Goal: Information Seeking & Learning: Learn about a topic

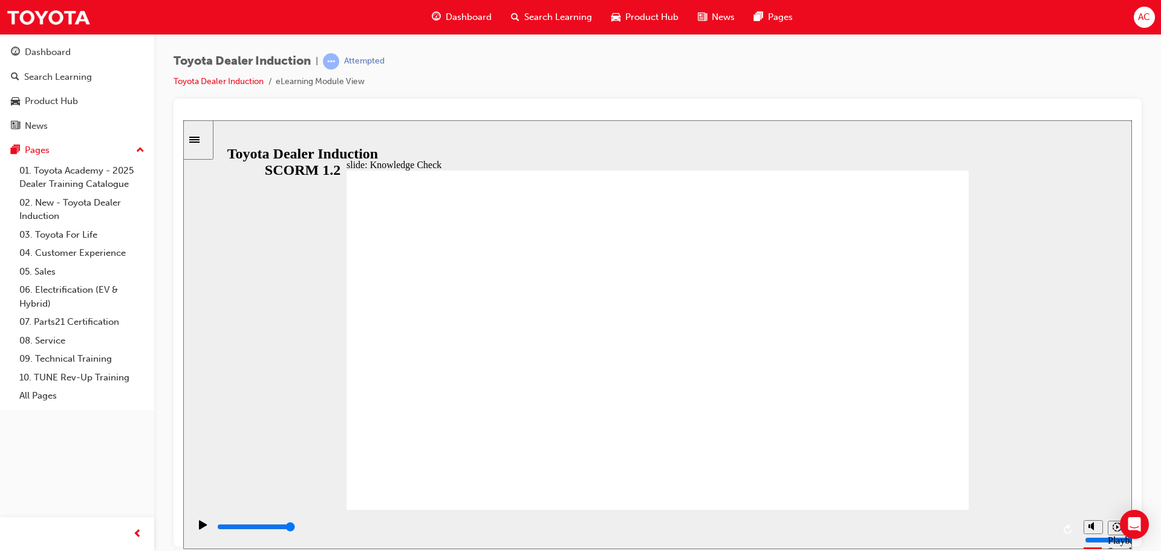
type input "i"
type input "in"
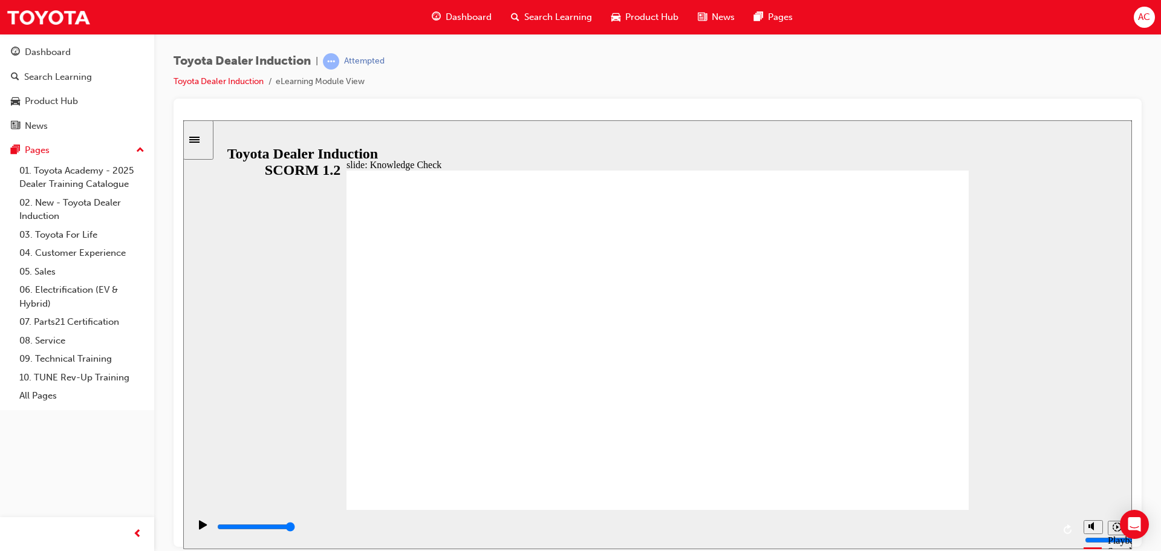
type input "inn"
type input "inno"
type input "innov"
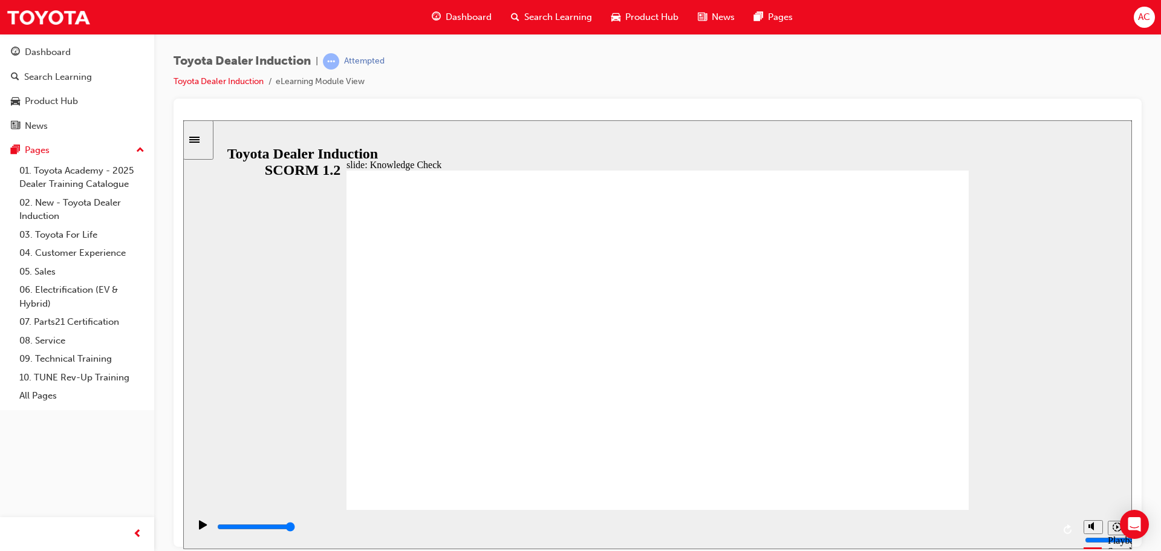
type input "innov"
type input "innova"
type input "innovat"
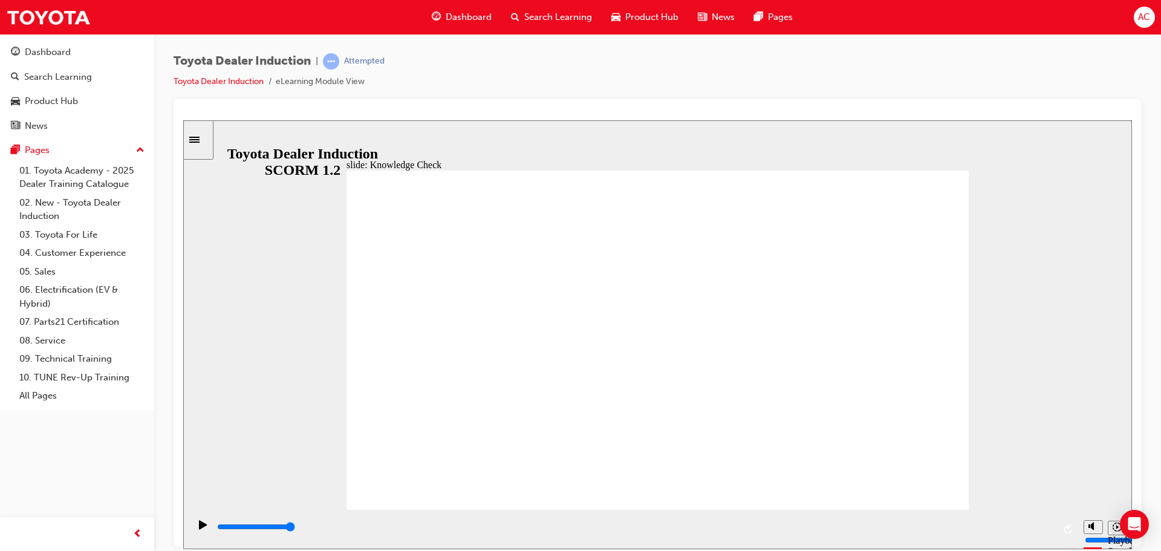
type input "innovati"
type input "innovativ"
type input "innovative"
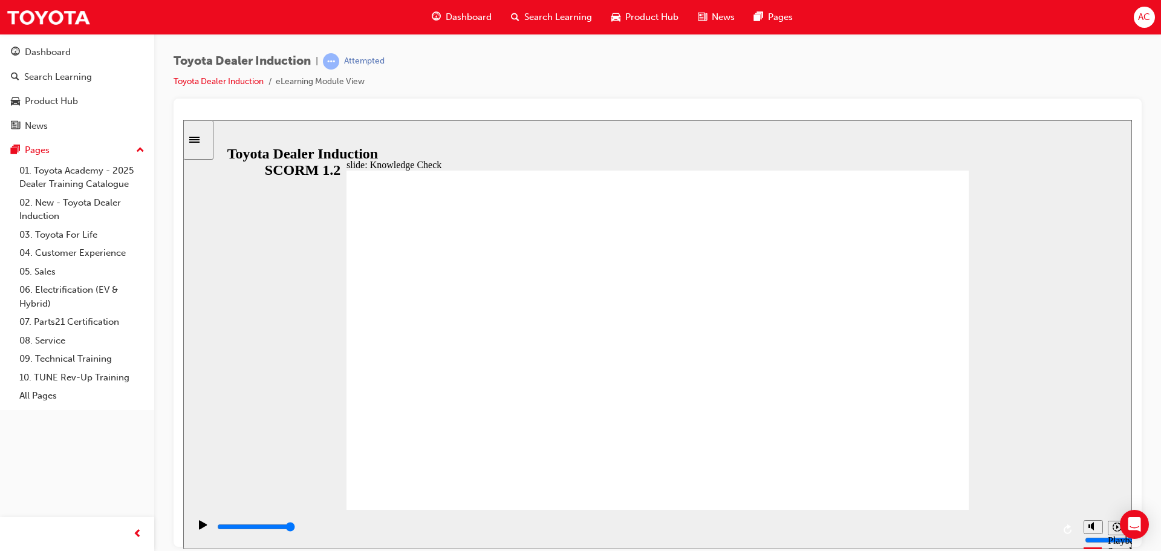
type input "innovative"
type input "6500"
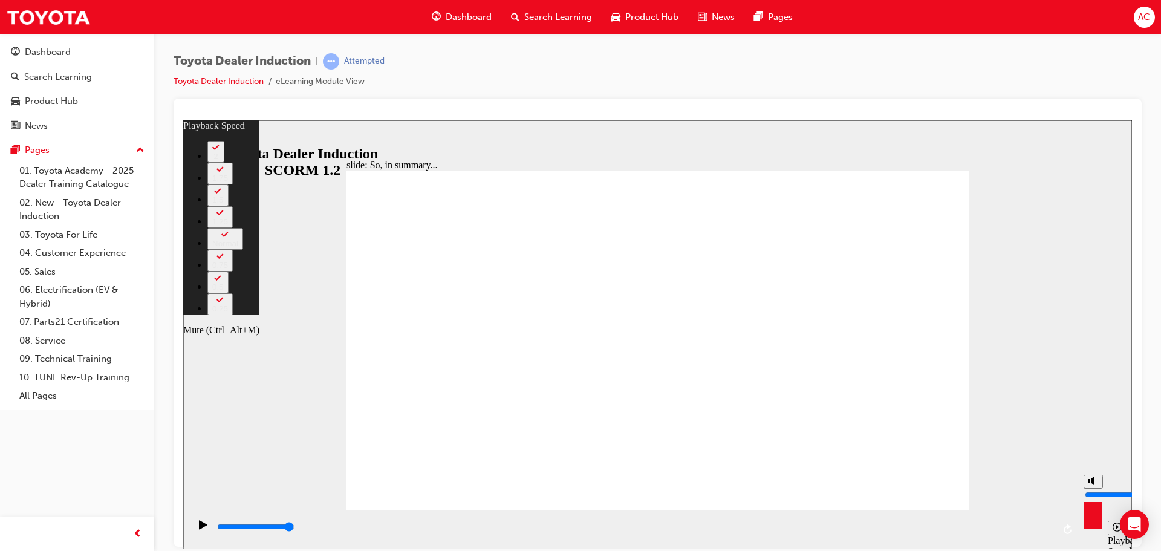
type input "4"
type input "7"
type input "4"
type input "7"
type input "4"
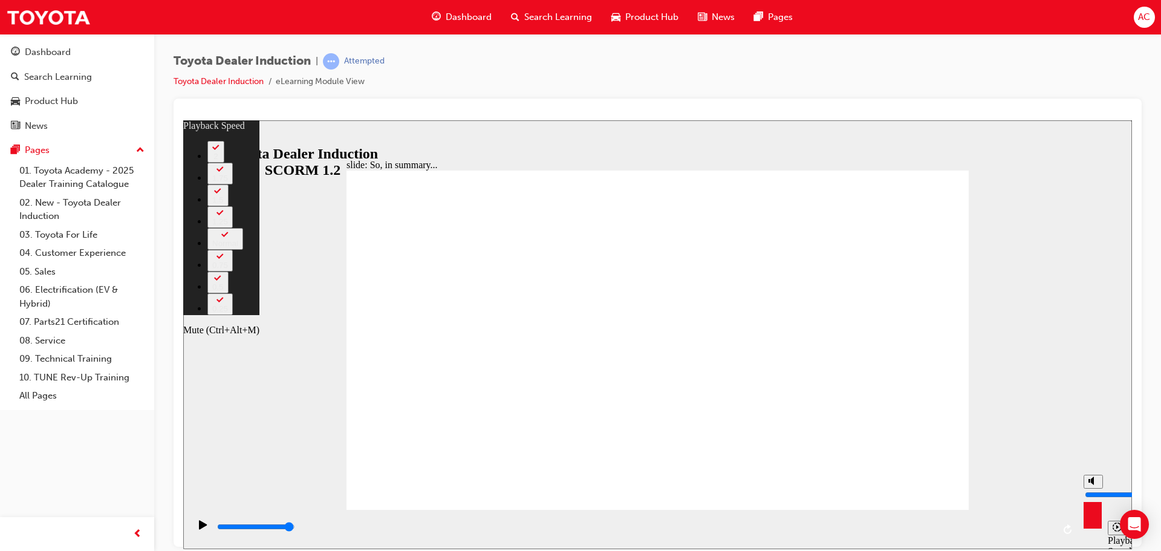
type input "6"
type input "4"
type input "6"
type input "4"
type input "5"
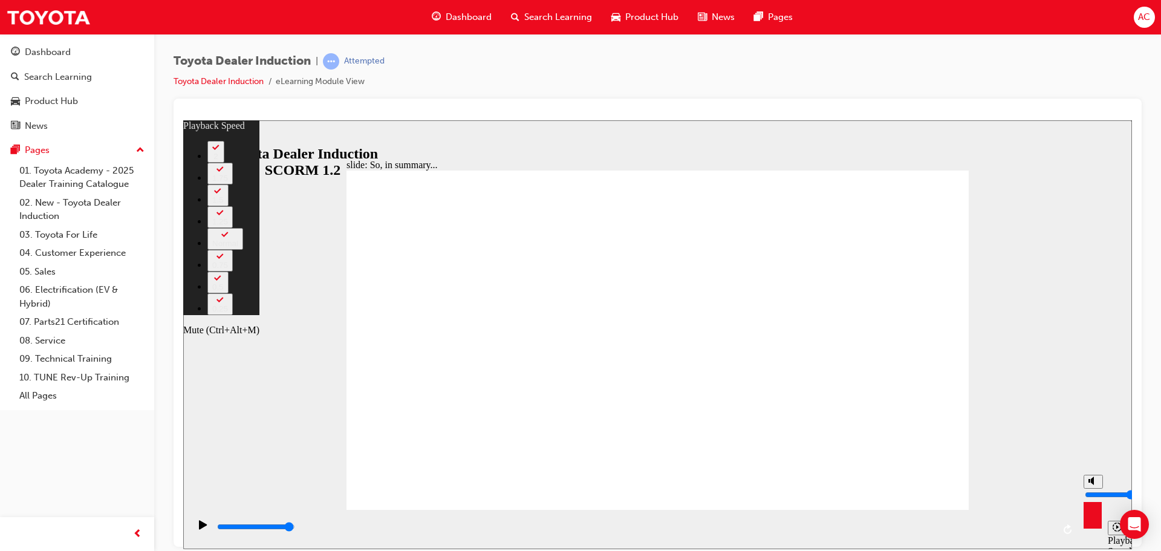
type input "4"
type input "5"
type input "4"
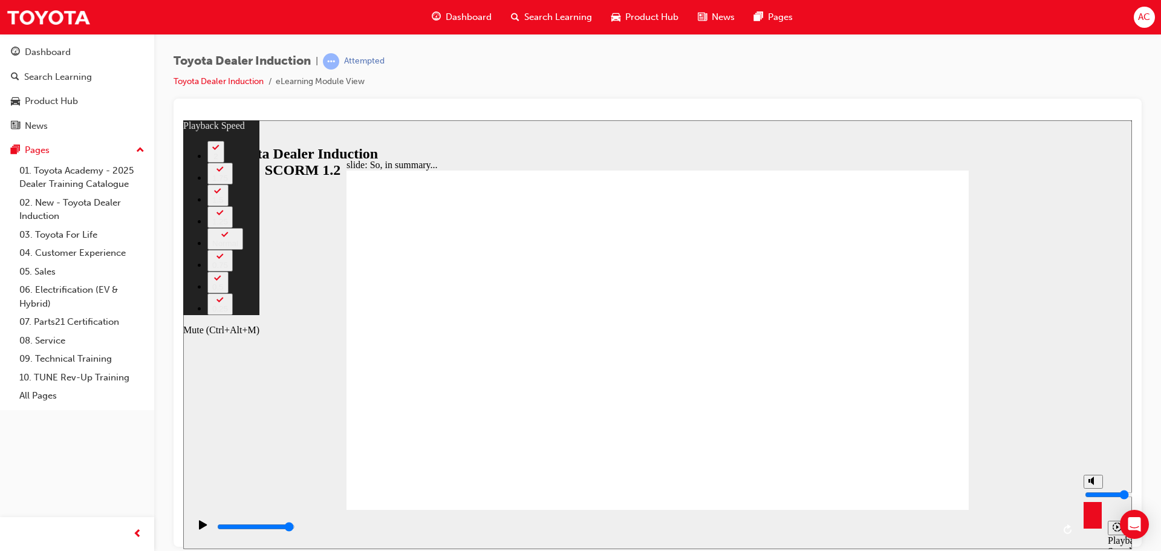
type input "4"
type input "3"
type input "4"
type input "3"
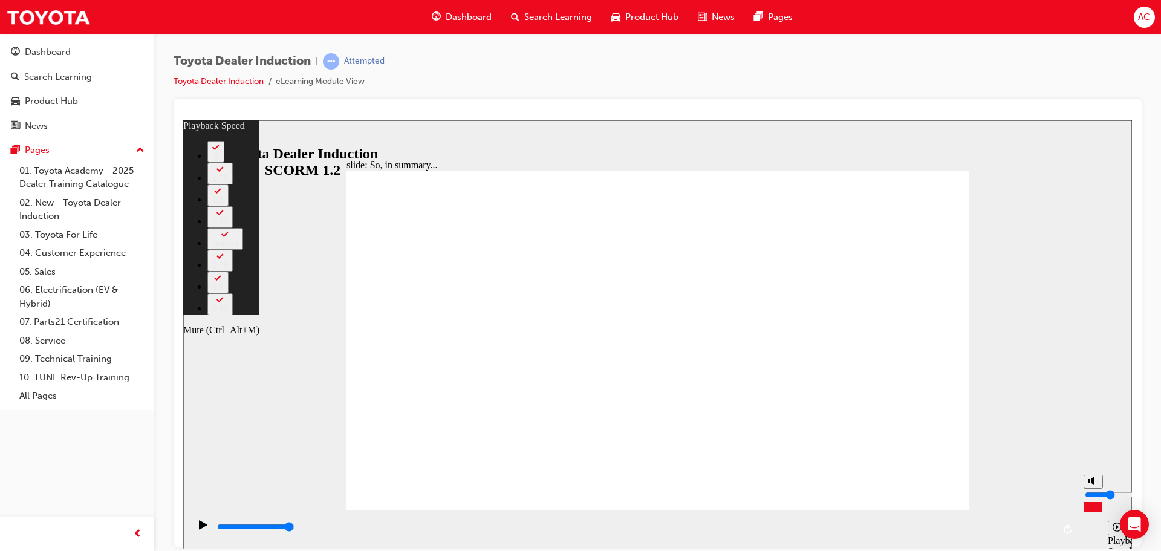
type input "5"
type input "2"
type input "5"
type input "2"
type input "6"
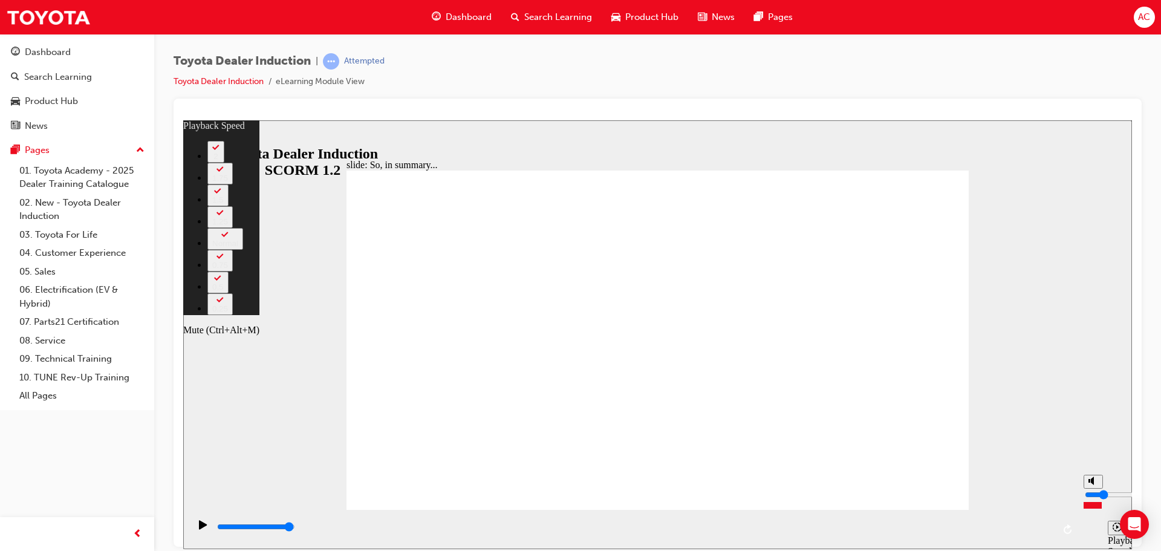
drag, startPoint x: 1094, startPoint y: 481, endPoint x: 1093, endPoint y: 500, distance: 18.8
type input "2"
click at [1093, 499] on input "volume" at bounding box center [1124, 494] width 78 height 10
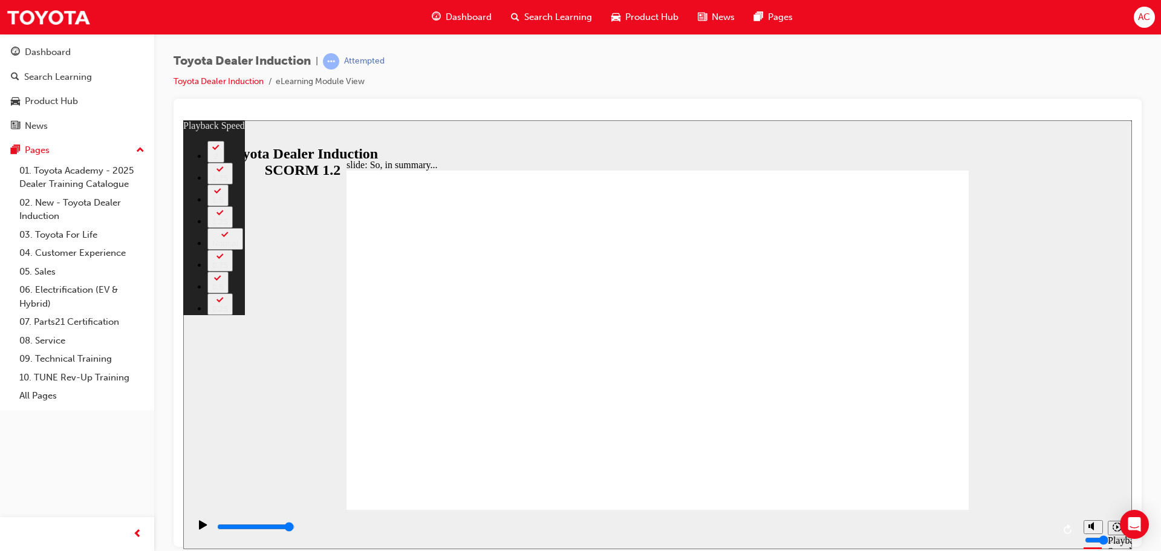
type input "13"
type input "2"
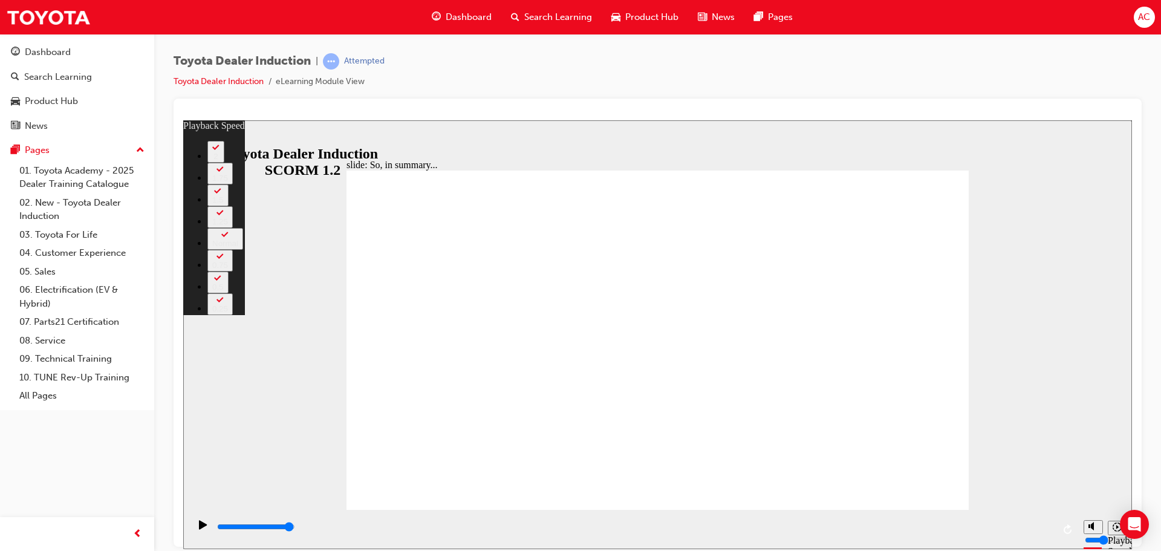
type input "14"
type input "2"
type input "14"
type input "2"
type input "14"
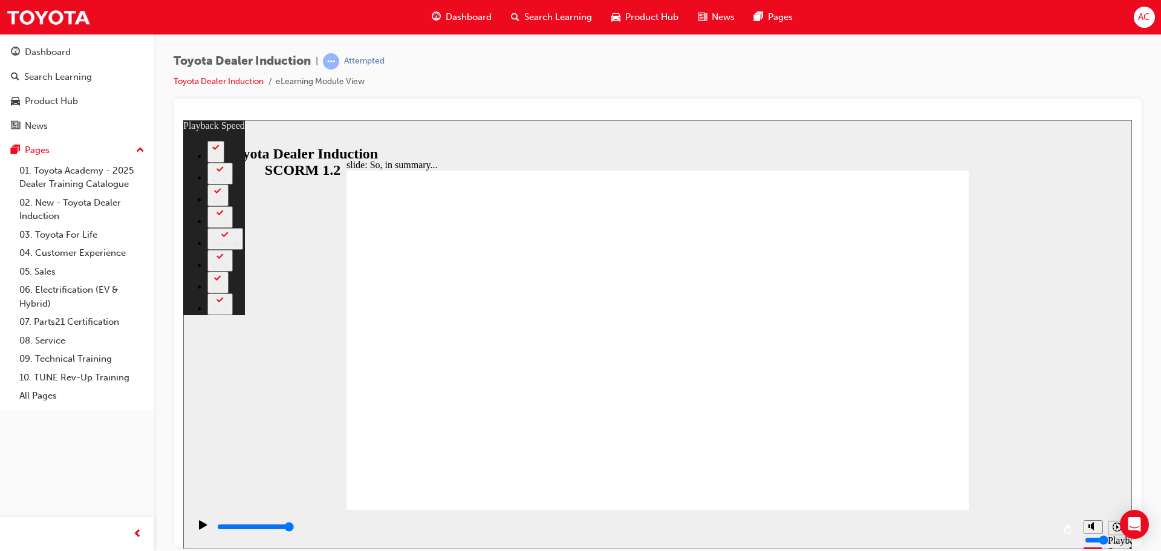
type input "2"
type input "14"
type input "2"
type input "14"
type input "2"
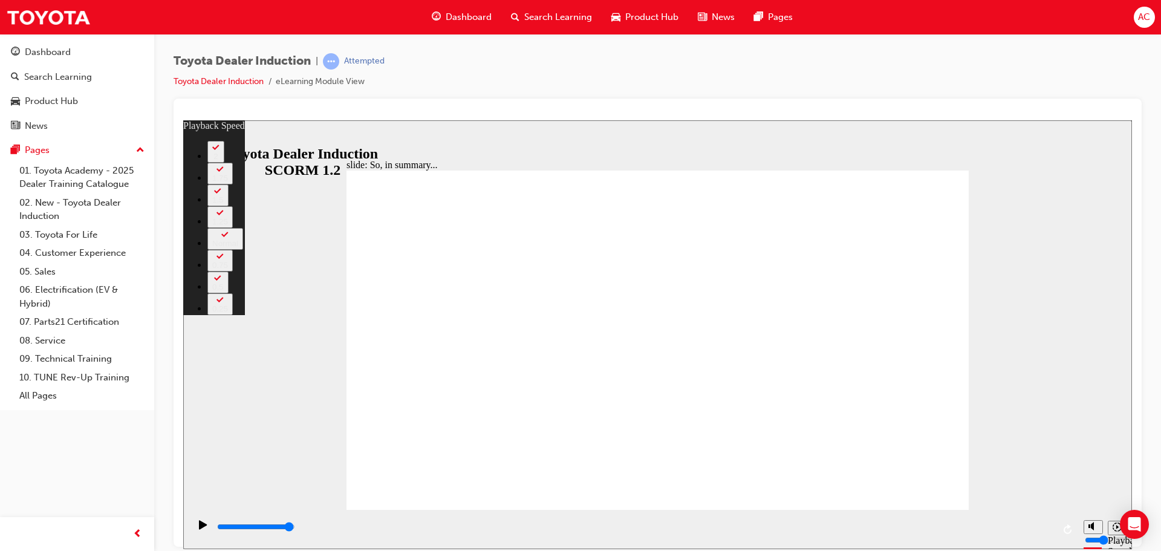
type input "14"
type input "2"
type input "14"
type input "2"
type input "14"
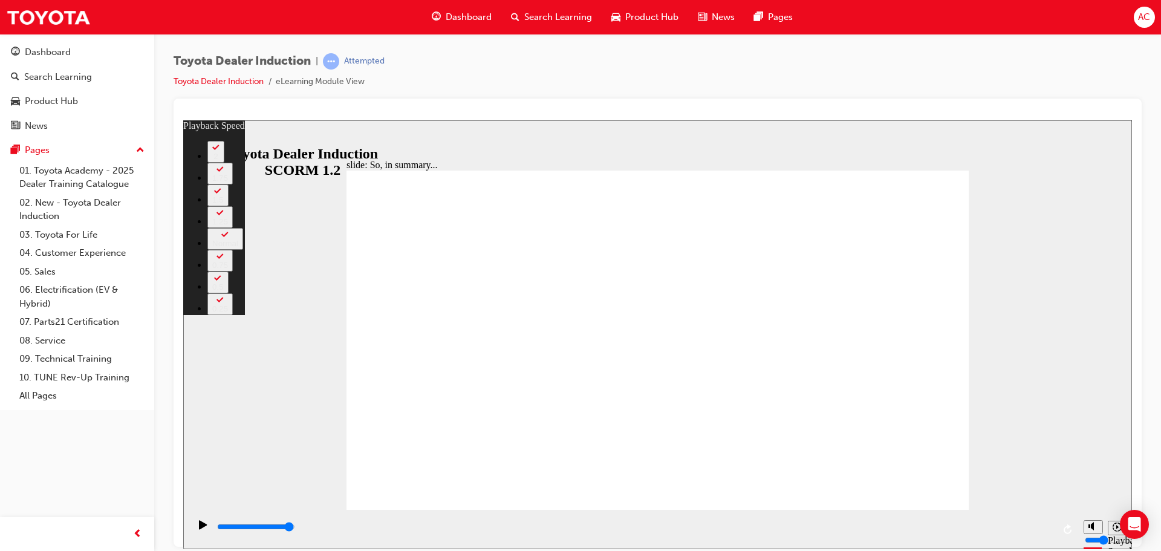
type input "2"
type input "14"
type input "2"
type input "14"
type input "2"
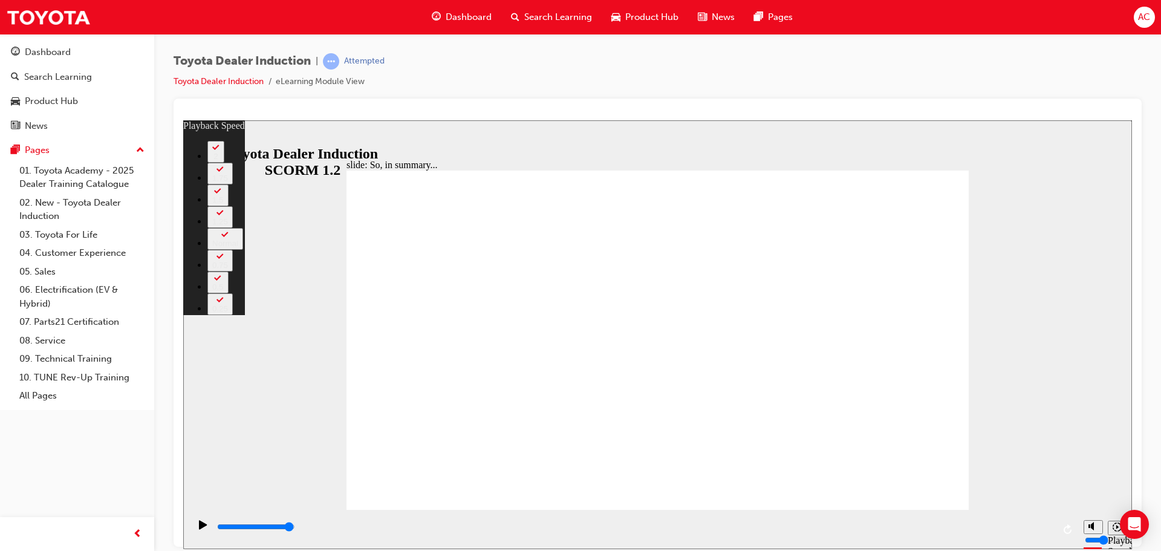
type input "14"
type input "2"
type input "14"
type input "1"
type input "14"
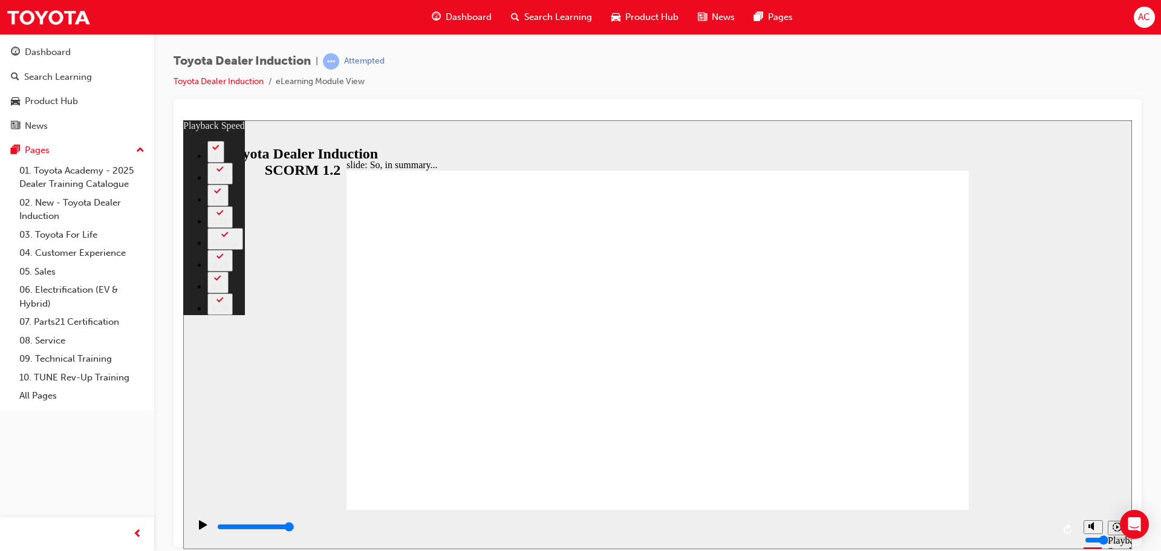
type input "1"
type input "44"
type input "1"
type input "44"
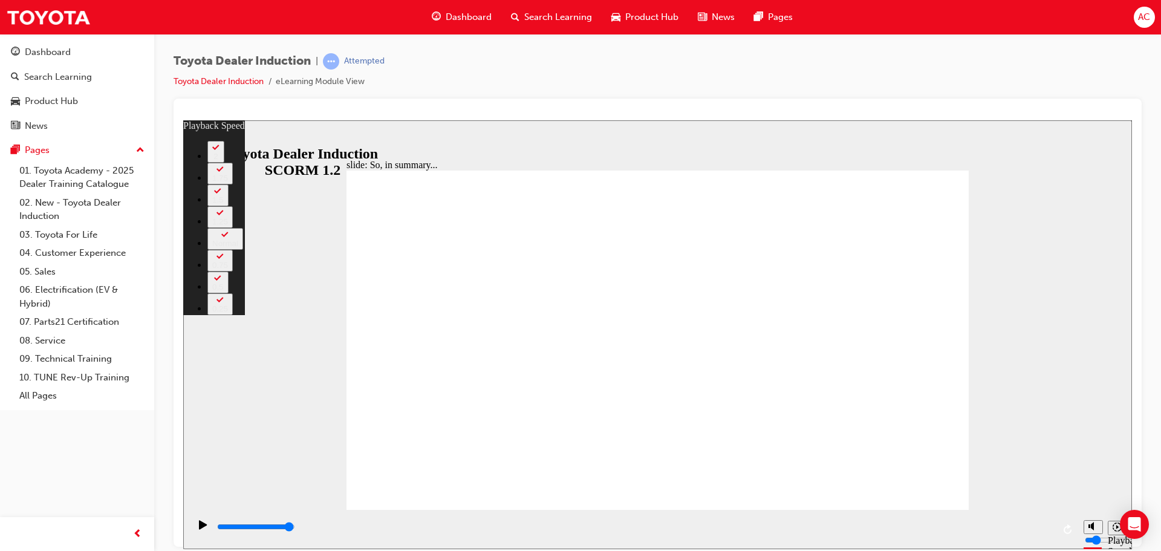
type input "1"
type input "45"
type input "1"
type input "45"
type input "1"
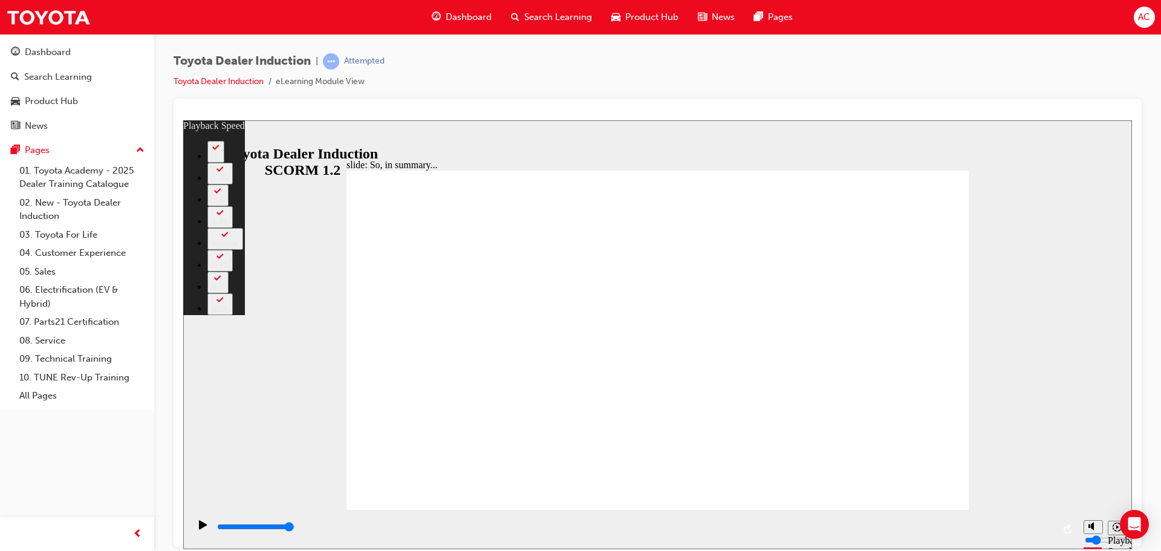
type input "45"
type input "1"
type input "45"
type input "1"
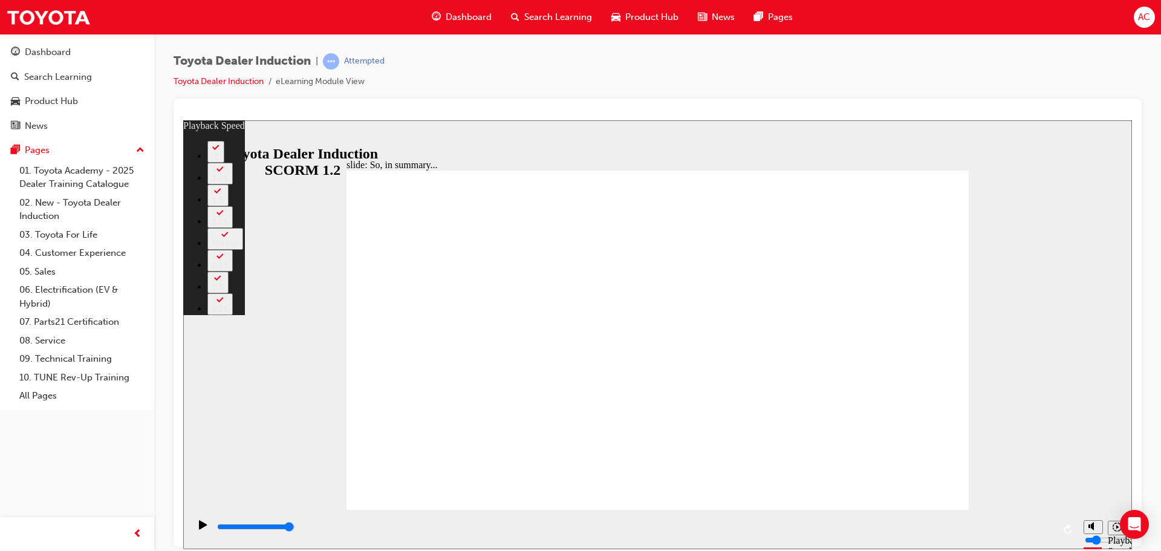
type input "128"
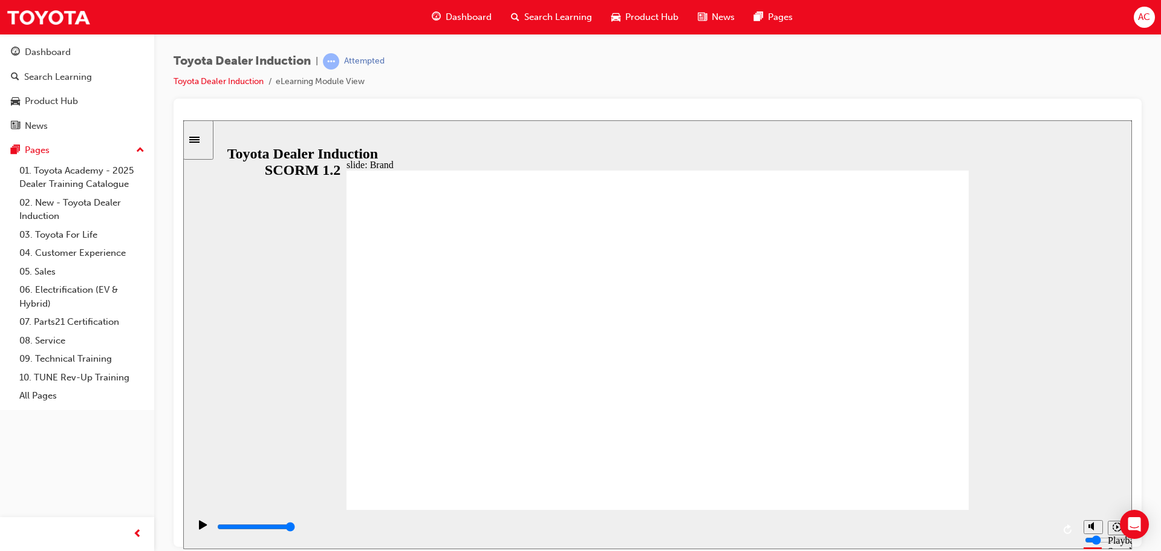
drag, startPoint x: 908, startPoint y: 466, endPoint x: 908, endPoint y: 474, distance: 7.9
type input "16400"
type input "0"
type input "16400"
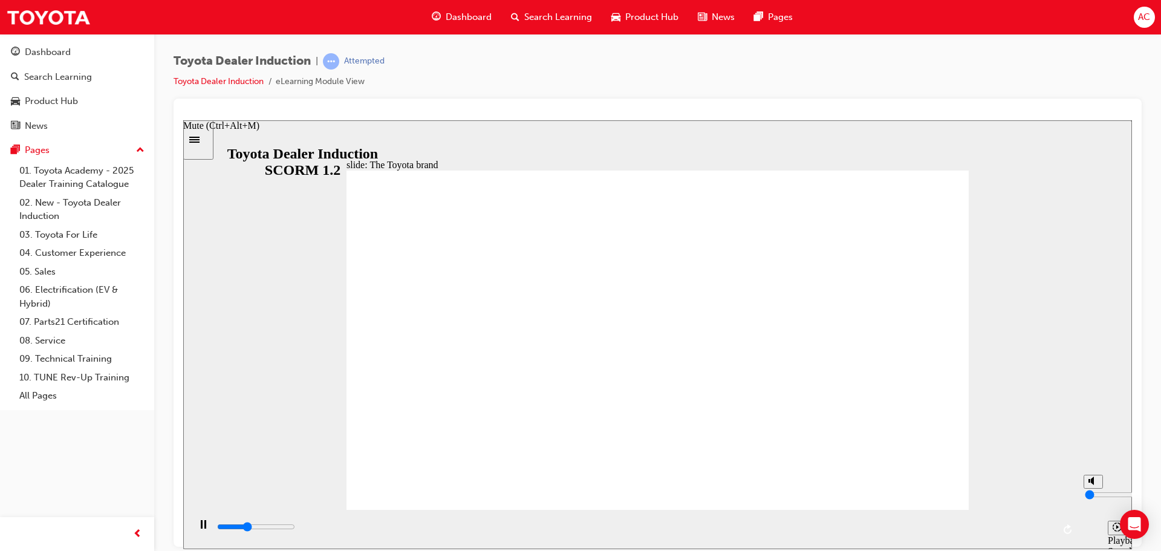
type input "1"
type input "16900"
type input "2"
type input "17400"
type input "2"
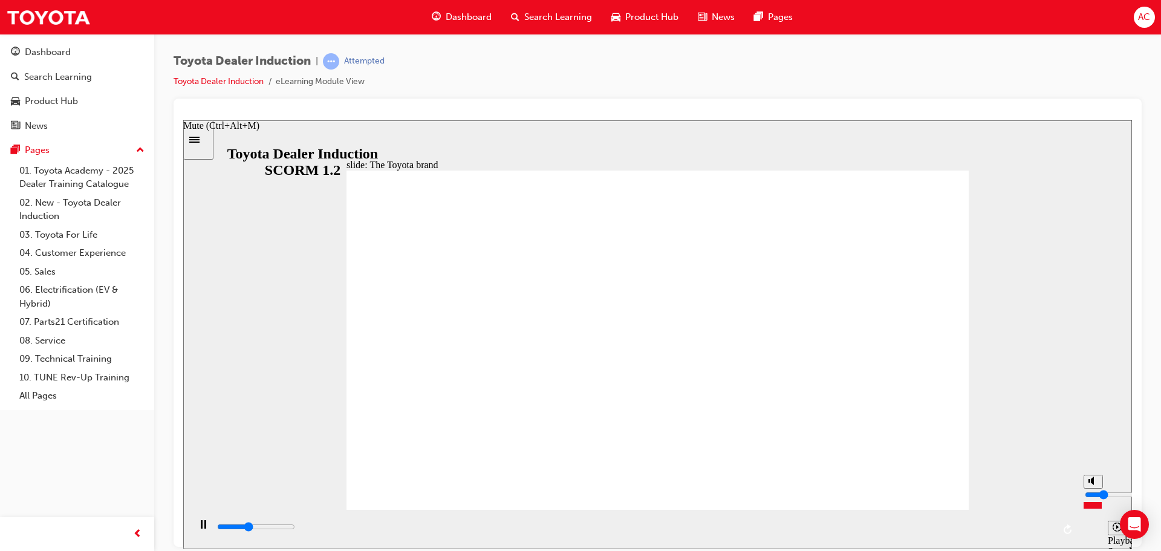
click at [1092, 499] on input "volume" at bounding box center [1124, 494] width 78 height 10
type input "8400"
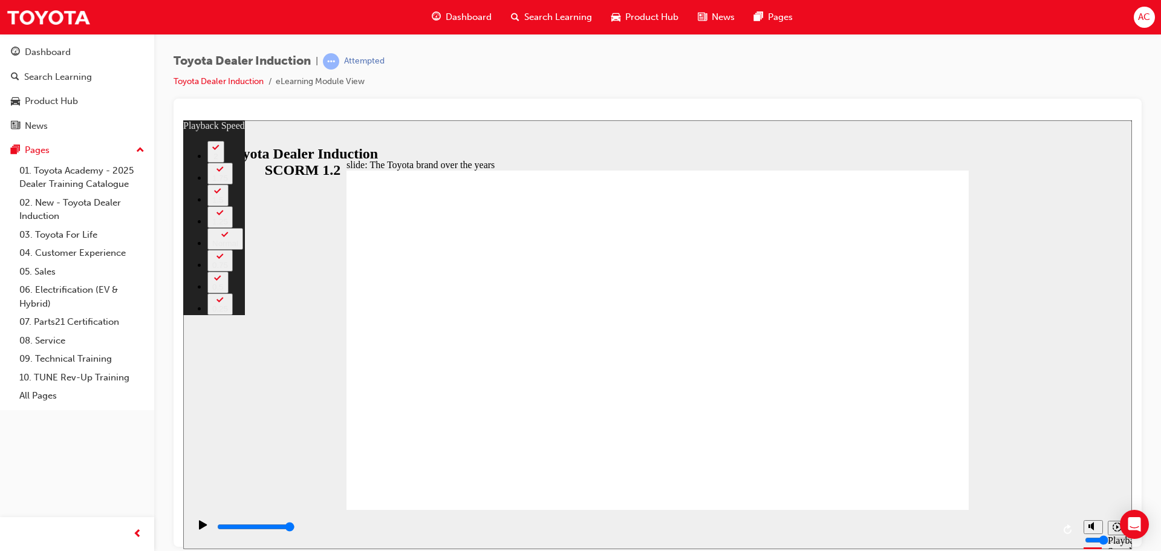
type input "165"
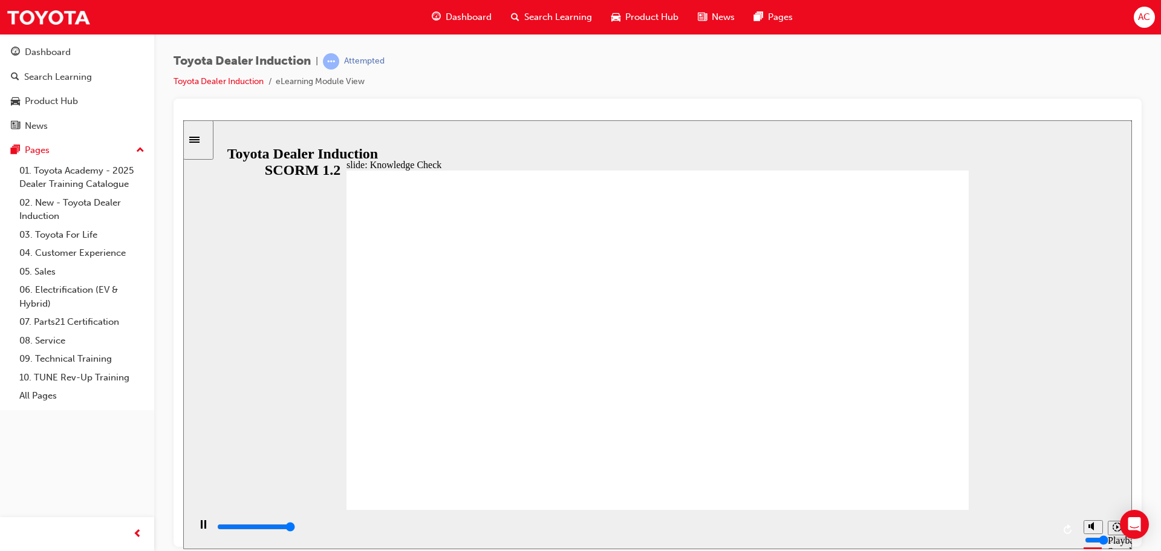
type input "5000"
radio input "true"
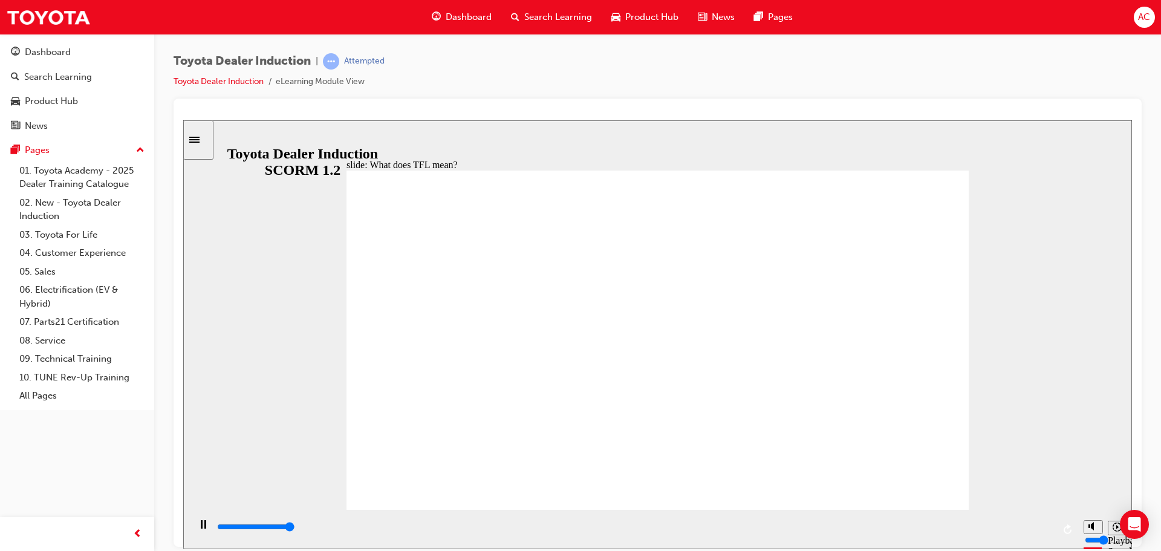
type input "10800"
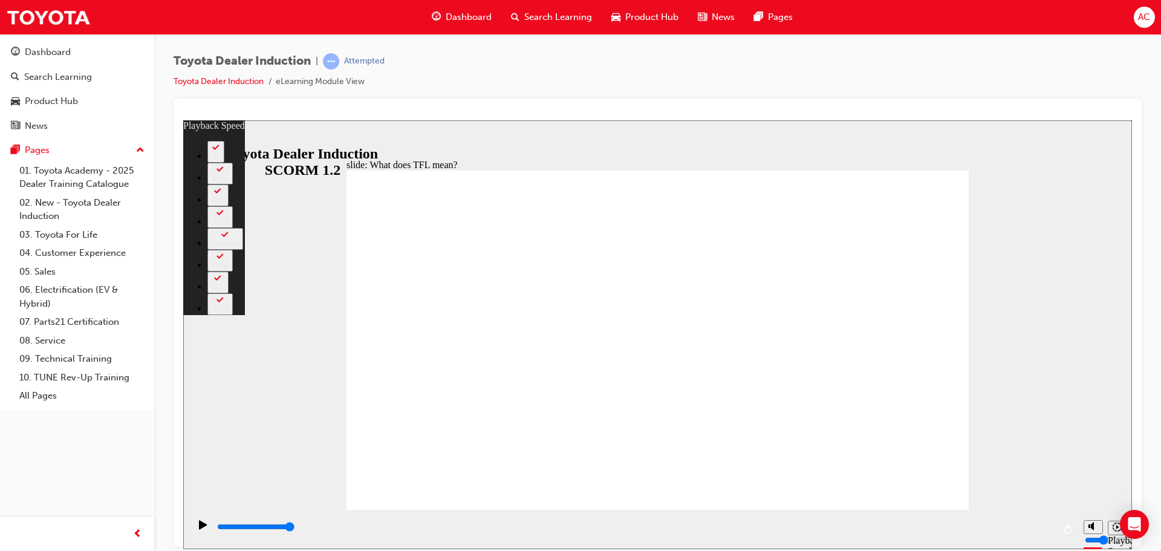
type input "139"
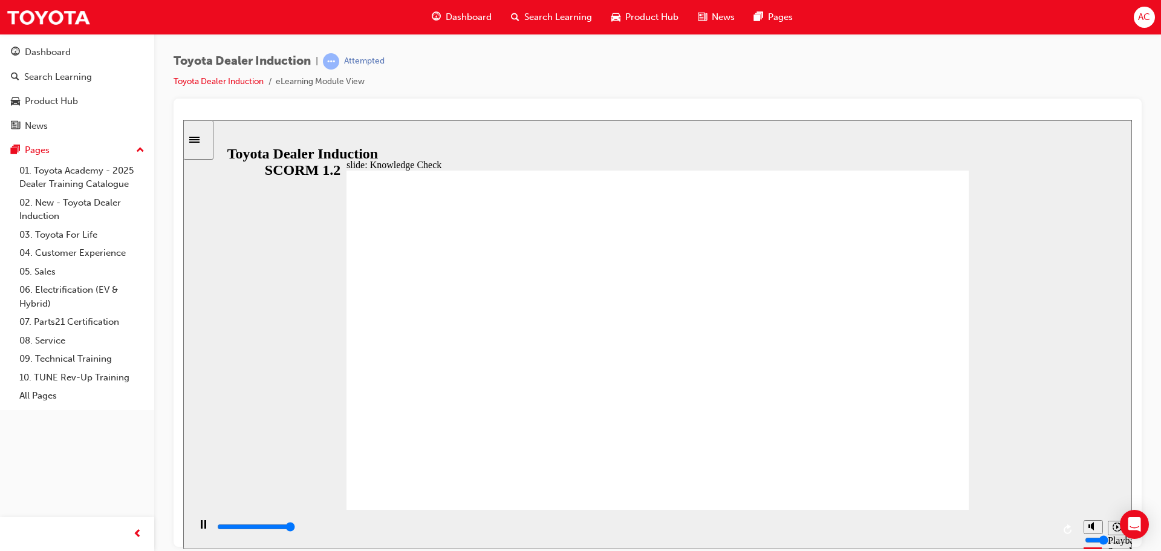
type input "5000"
radio input "true"
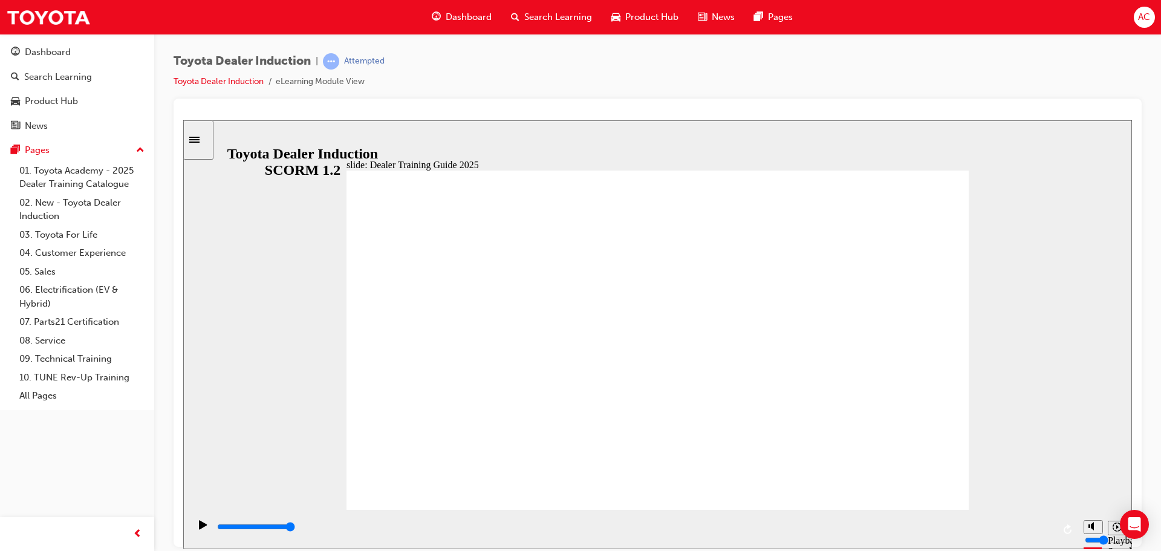
type input "5000"
radio input "true"
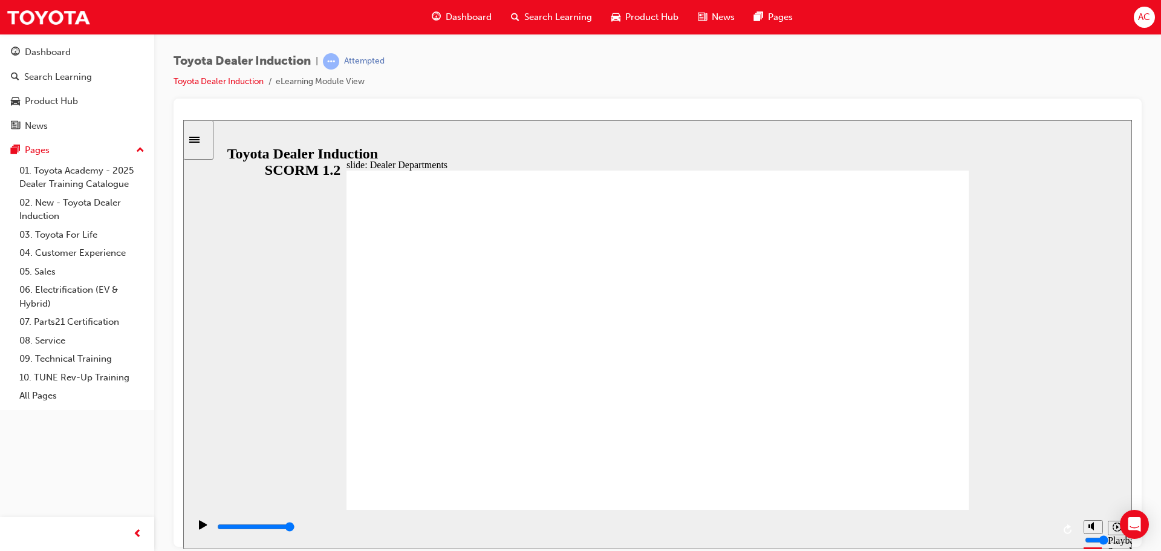
type input "11300"
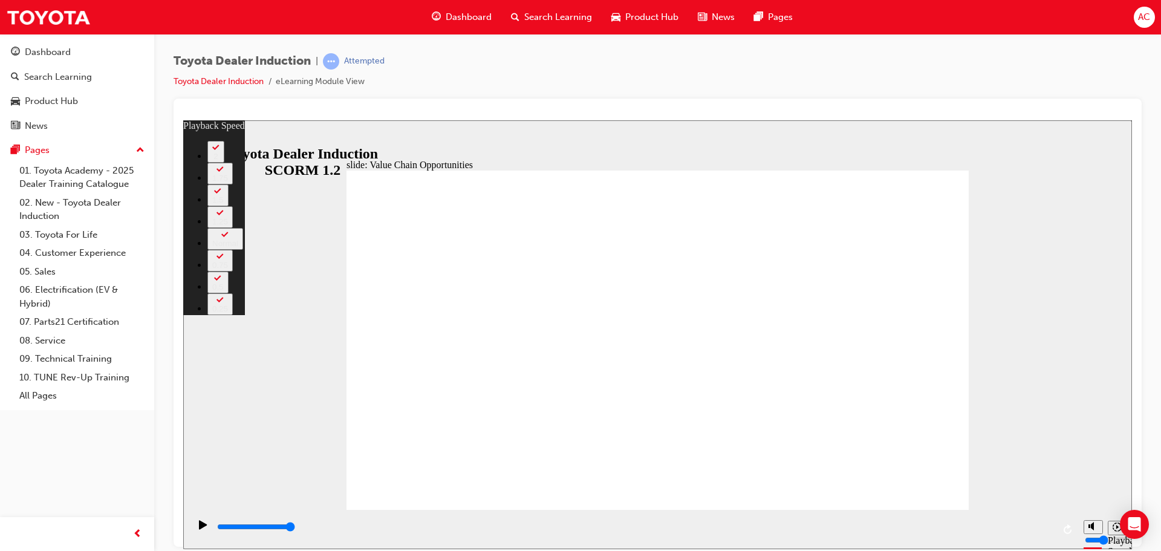
type input "64"
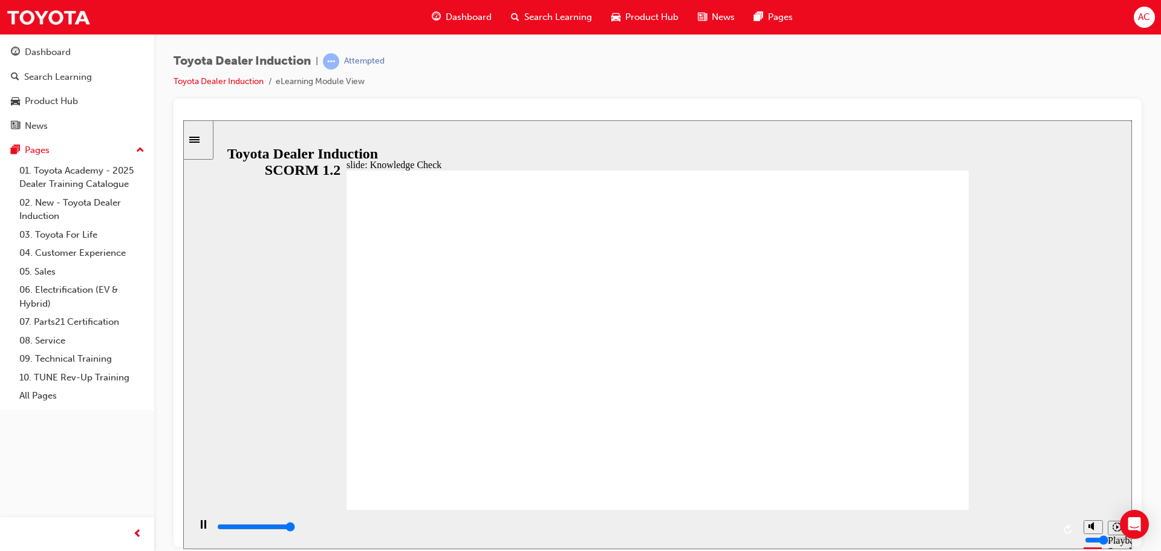
type input "5000"
radio input "true"
type input "4300"
radio input "true"
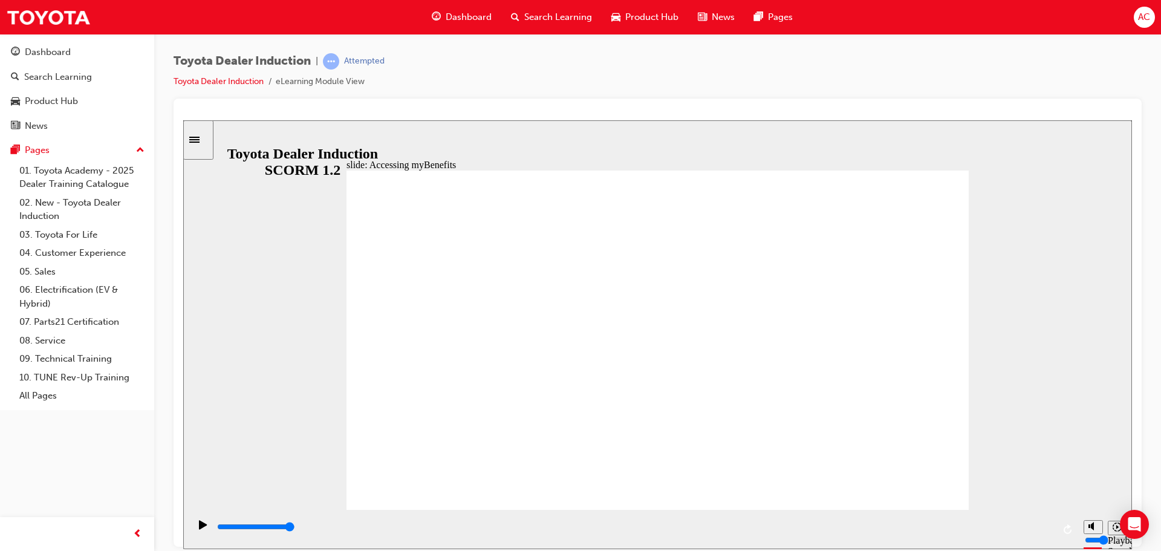
type input "5000"
type input "t"
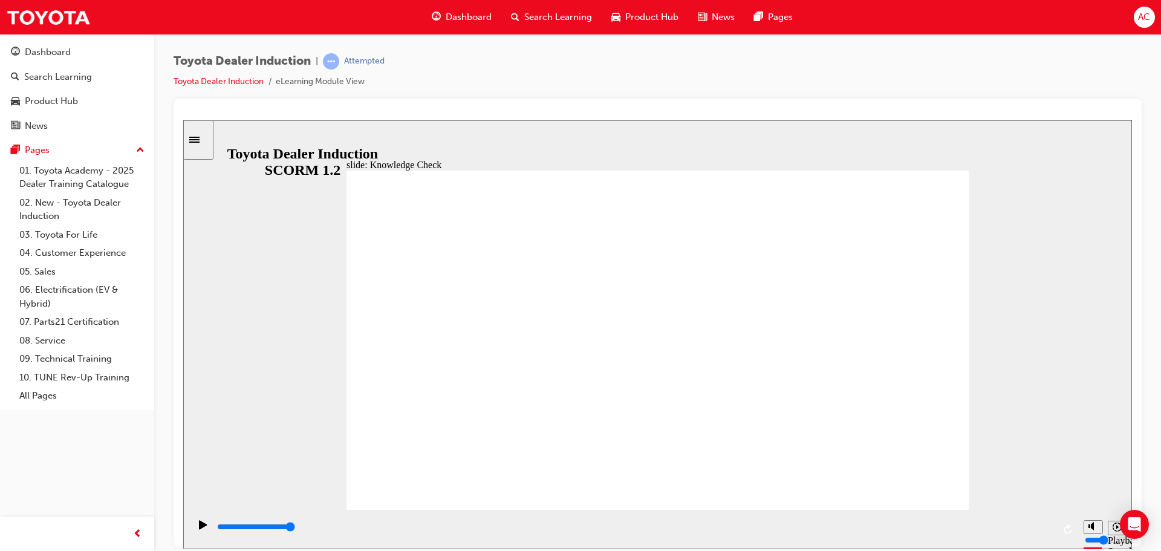
type input "to"
type input "t"
type input "c"
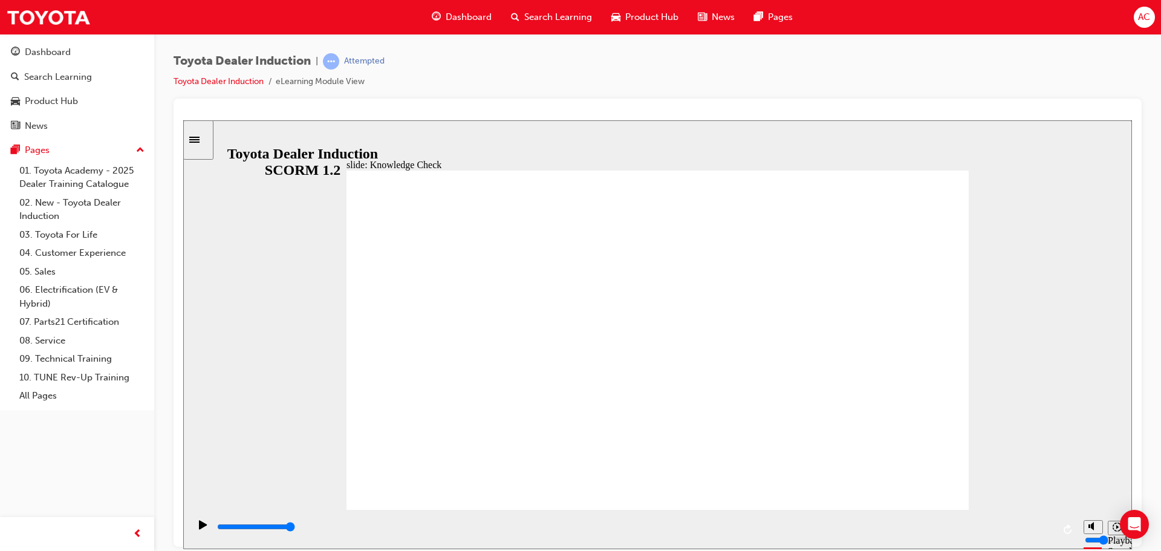
type input "c"
type input "cen"
type input "cent"
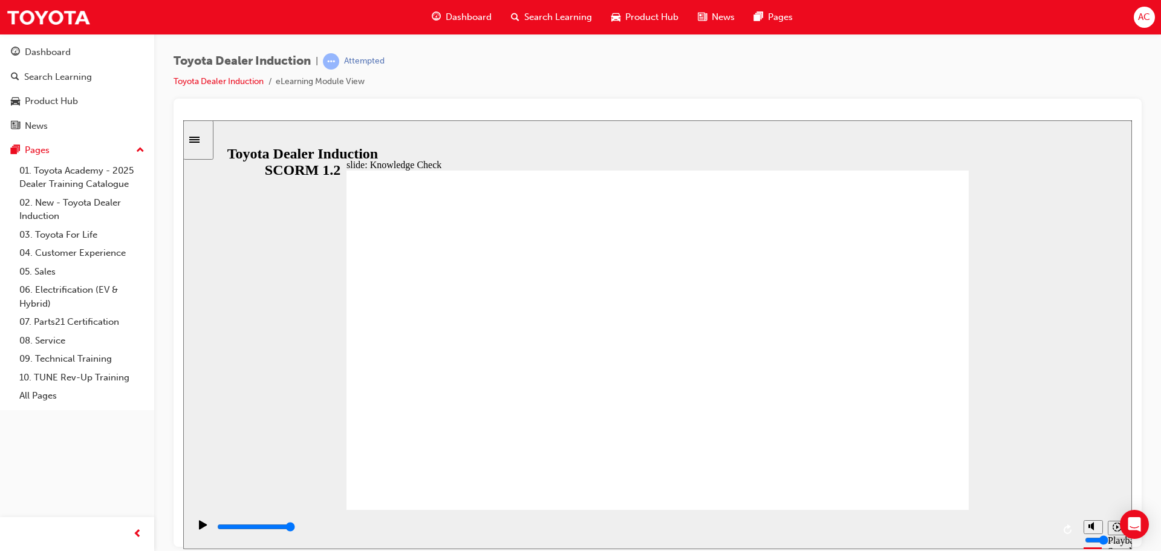
type input "centr"
type input "centra"
type input "central"
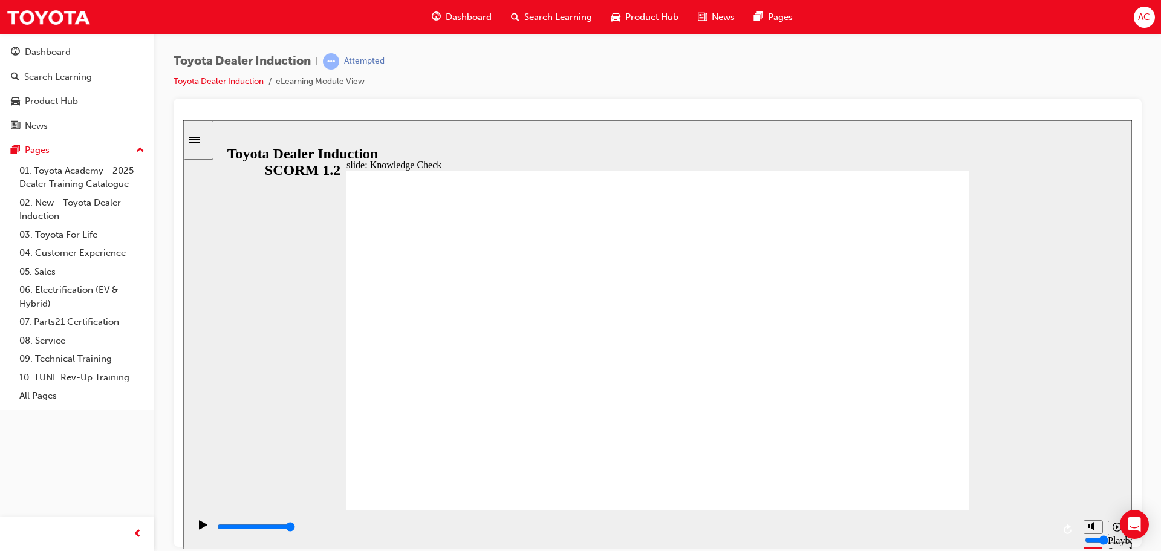
type input "central"
type input "central h"
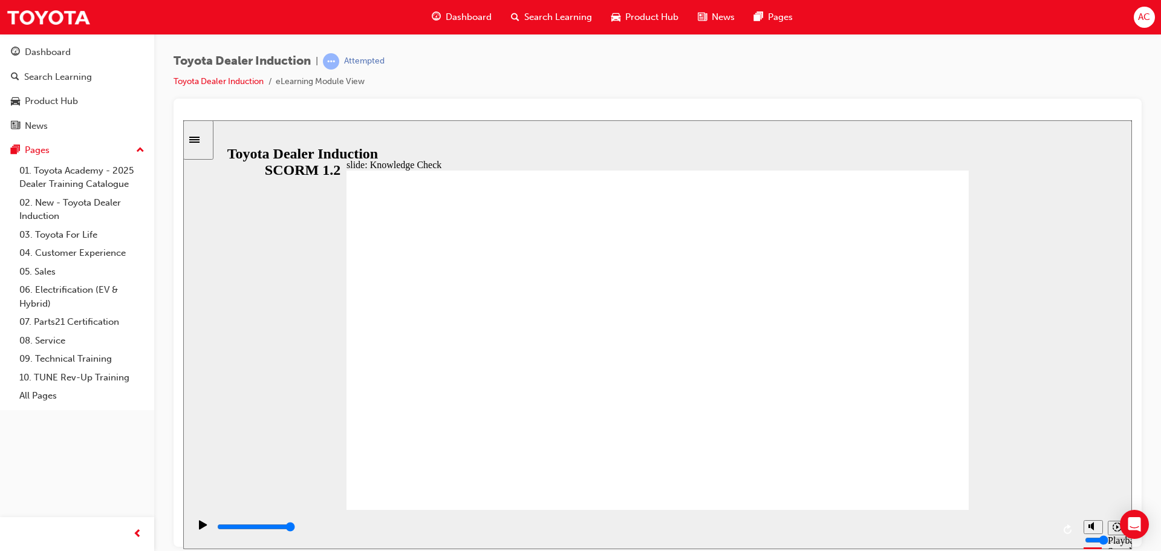
type input "central hu"
type input "central hub"
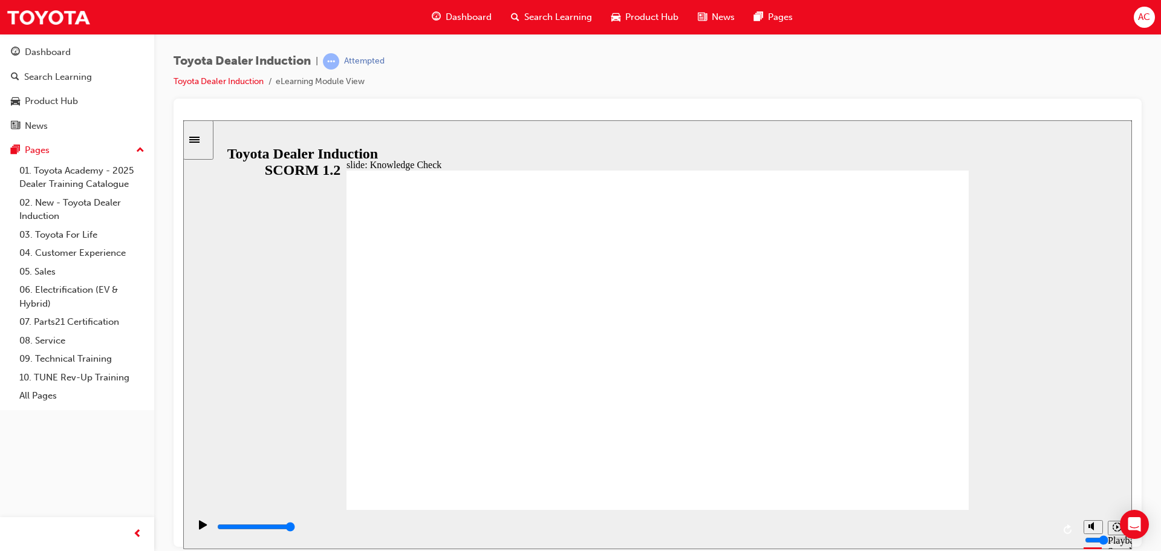
type input "central hub"
type input "10800"
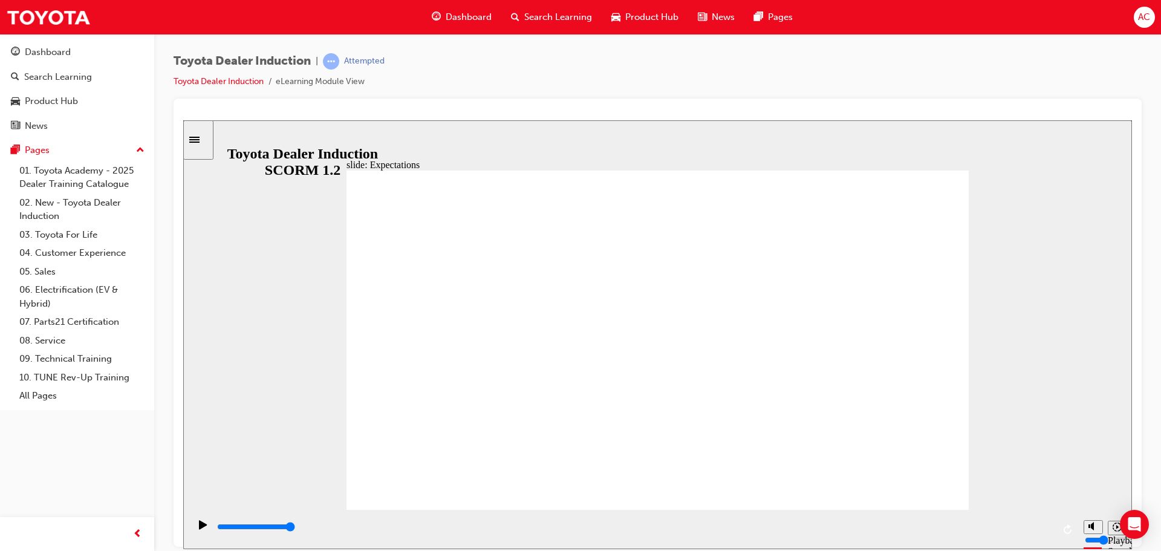
type input "8400"
checkbox input "true"
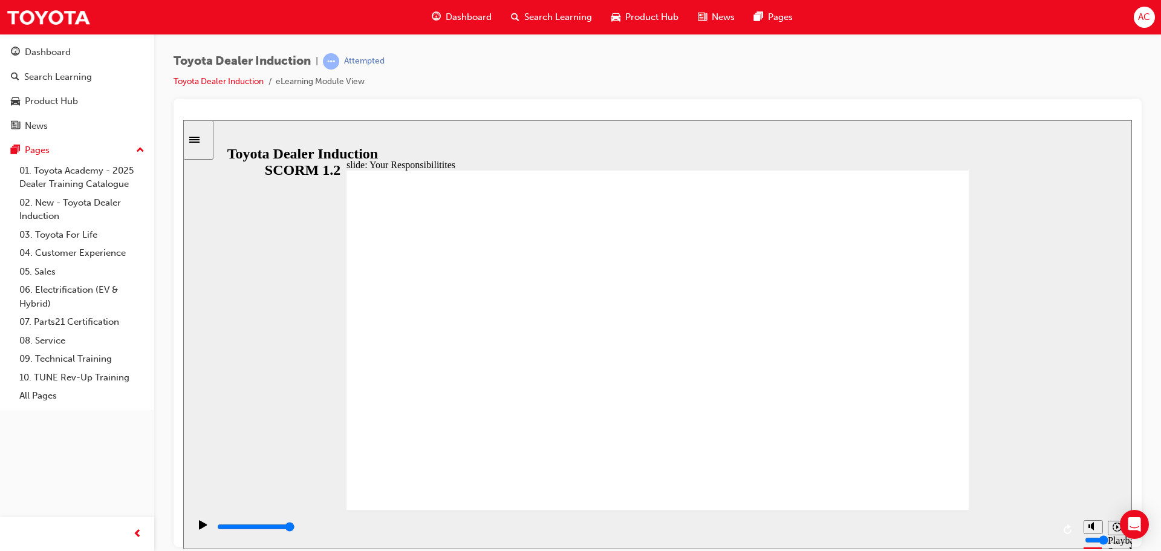
checkbox input "true"
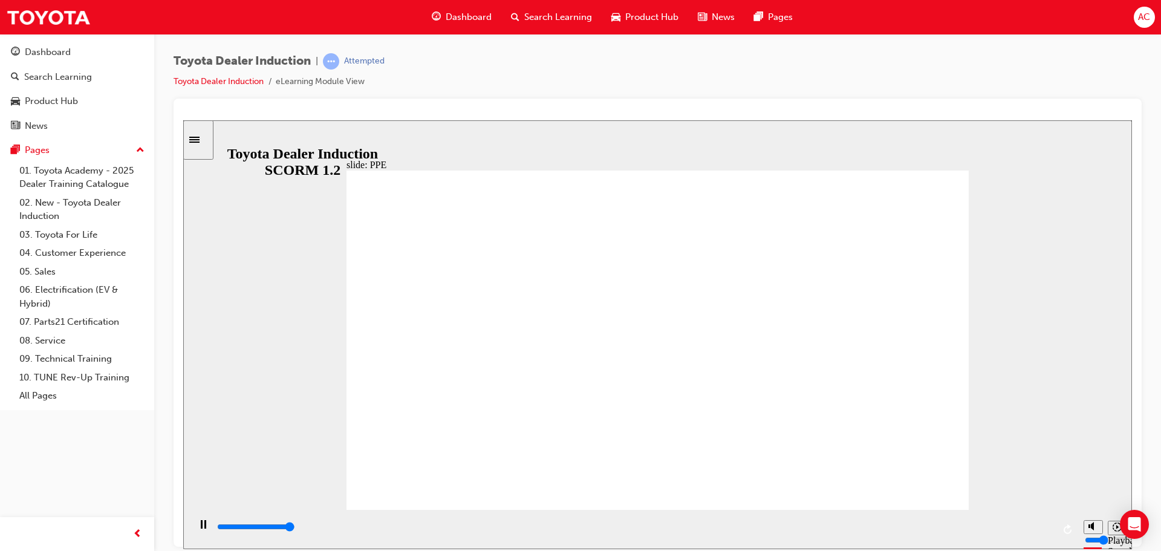
drag, startPoint x: 714, startPoint y: 443, endPoint x: 827, endPoint y: 440, distance: 112.5
type input "5000"
checkbox input "true"
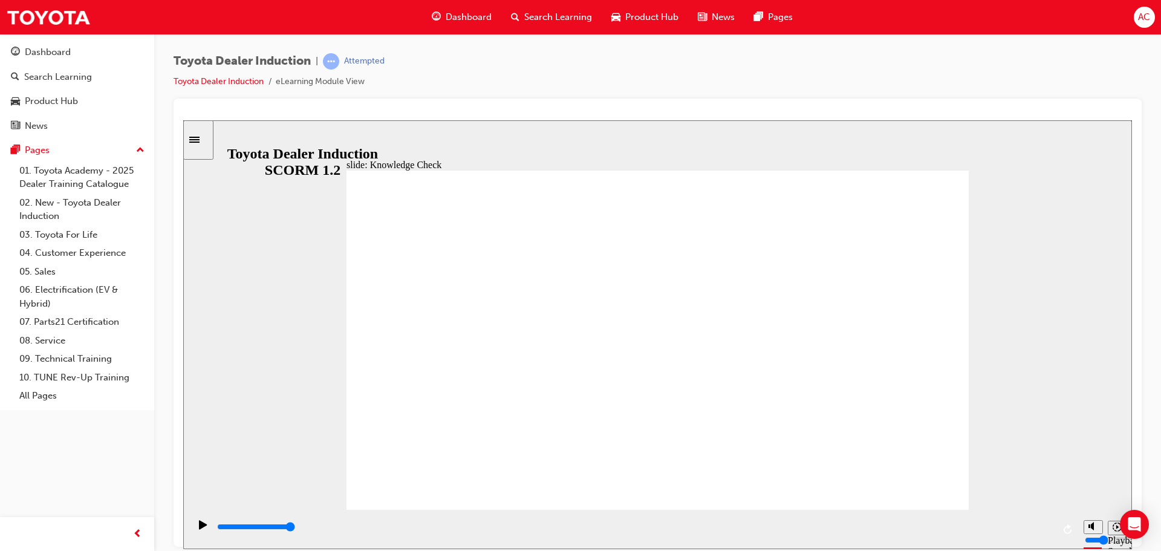
checkbox input "true"
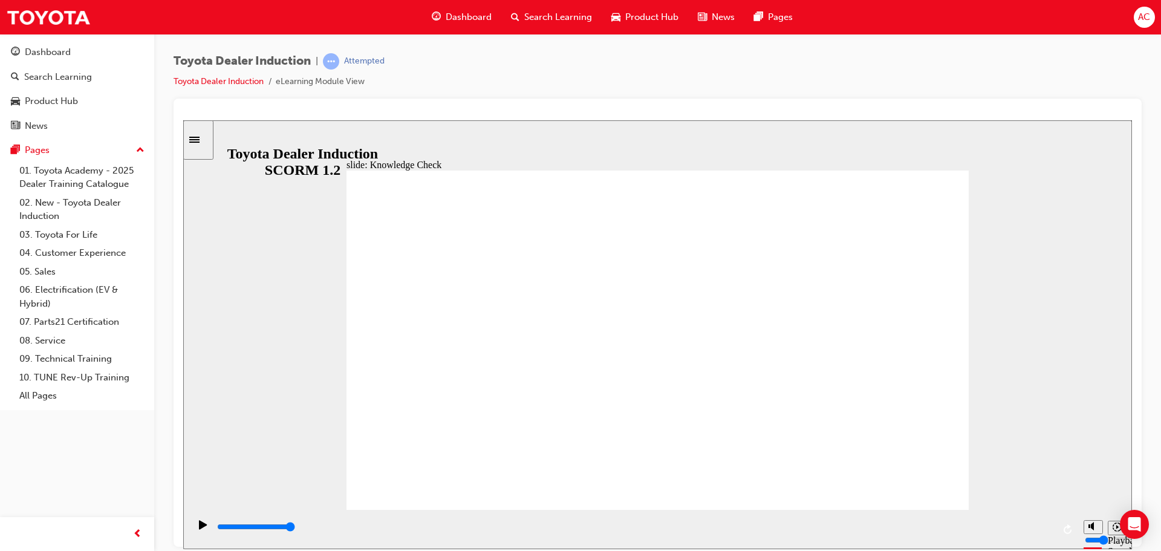
type input "4700"
radio input "true"
type input "5000"
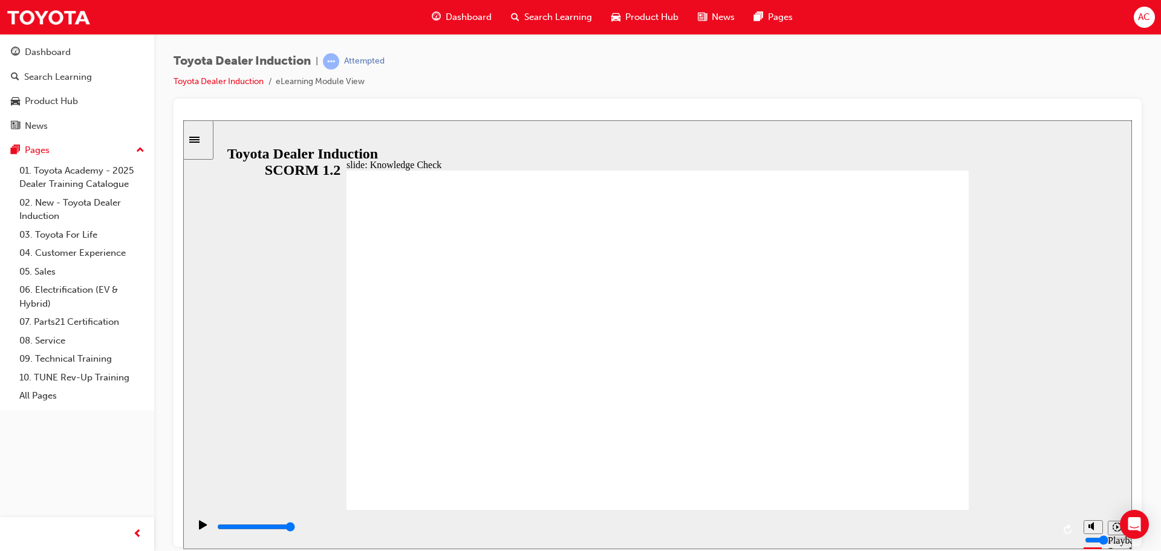
checkbox input "true"
type input "5000"
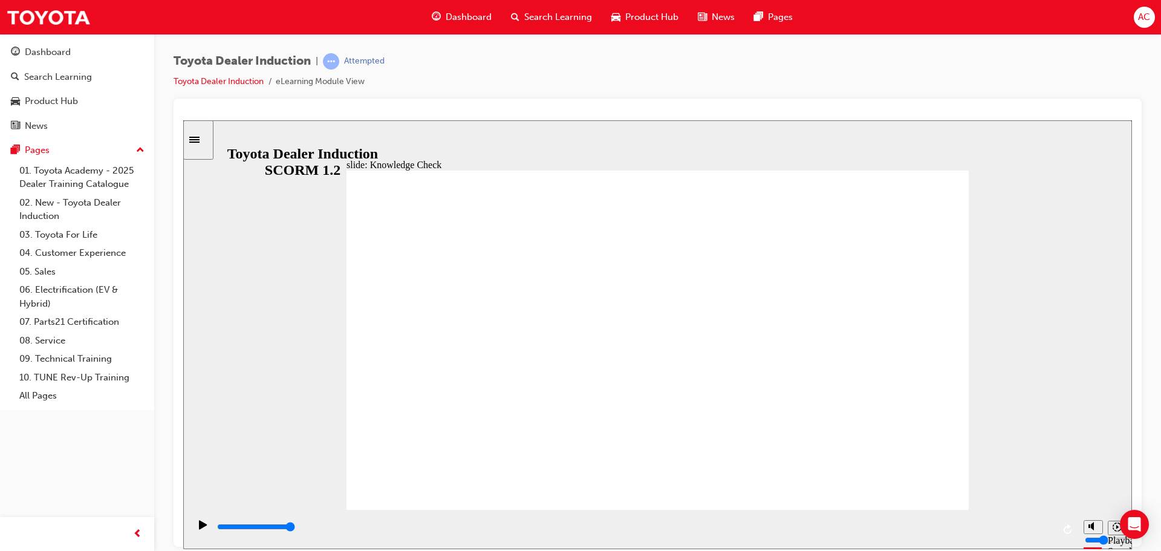
checkbox input "true"
drag, startPoint x: 518, startPoint y: 361, endPoint x: 513, endPoint y: 381, distance: 20.5
checkbox input "true"
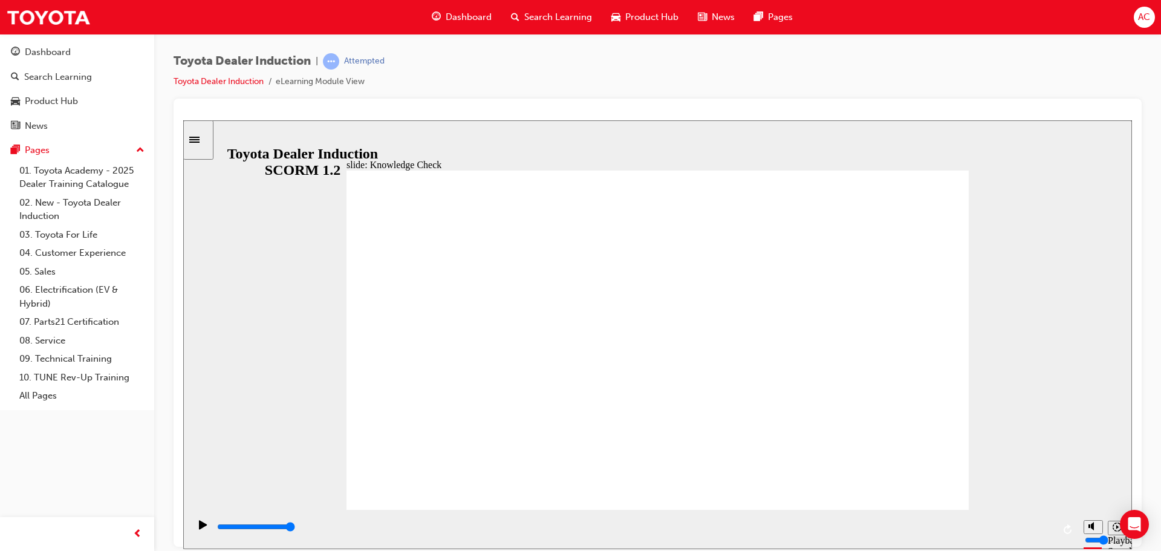
type input "9900"
drag, startPoint x: 48, startPoint y: 50, endPoint x: 77, endPoint y: 57, distance: 29.8
click at [48, 50] on div "Dashboard" at bounding box center [48, 52] width 46 height 14
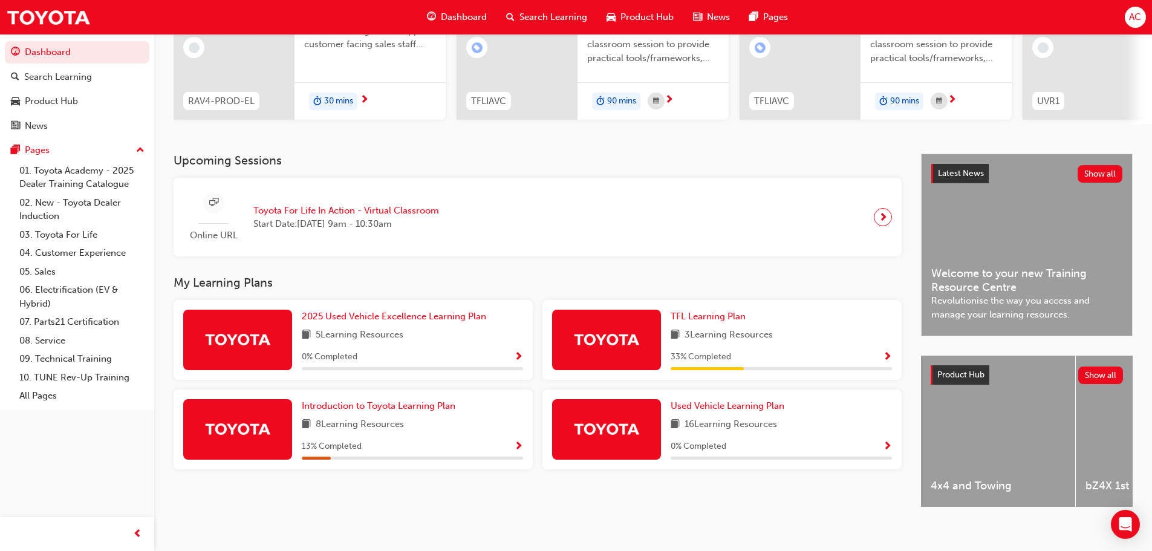
scroll to position [172, 0]
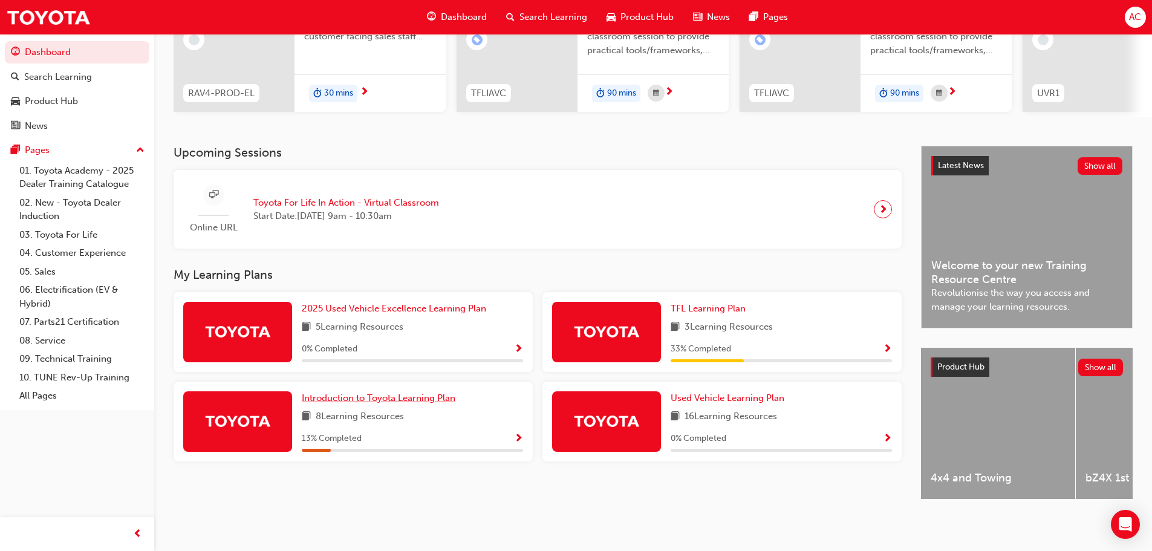
click at [401, 393] on span "Introduction to Toyota Learning Plan" at bounding box center [379, 398] width 154 height 11
